Goal: Task Accomplishment & Management: Use online tool/utility

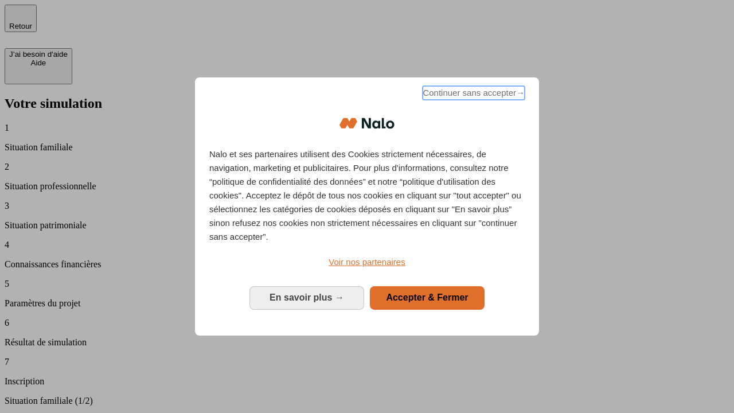
click at [472, 95] on span "Continuer sans accepter →" at bounding box center [473, 93] width 102 height 14
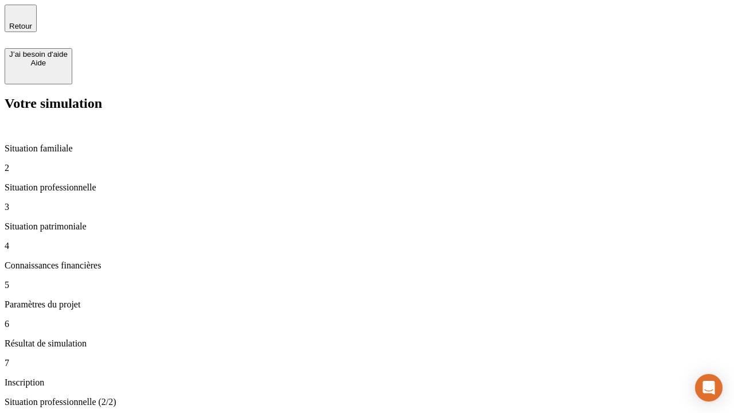
type input "30 000"
type input "40 000"
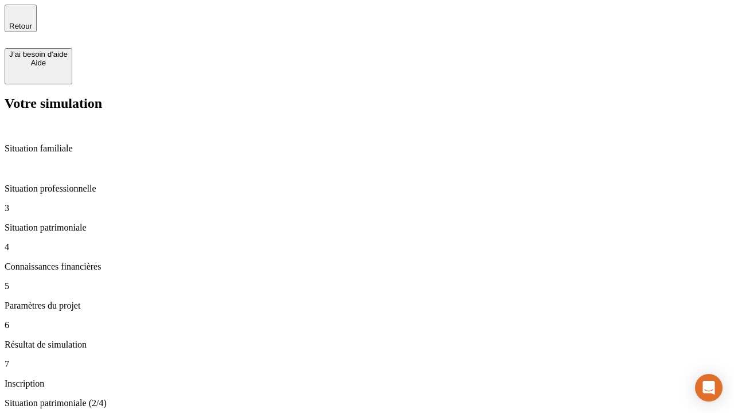
type input "1 100"
type input "20"
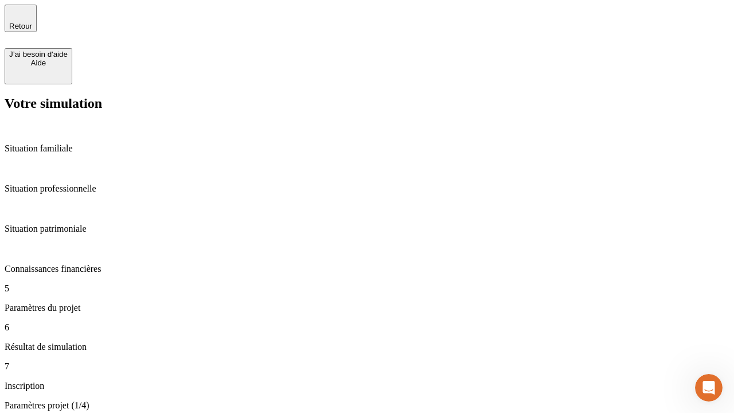
type input "40"
type input "62"
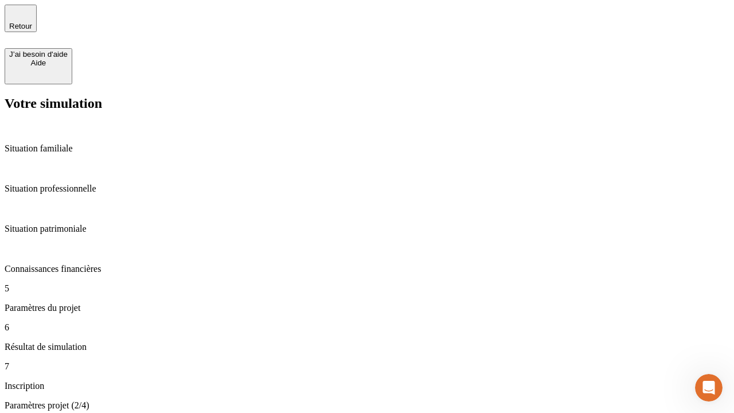
type input "50 000"
type input "640"
